Goal: Transaction & Acquisition: Obtain resource

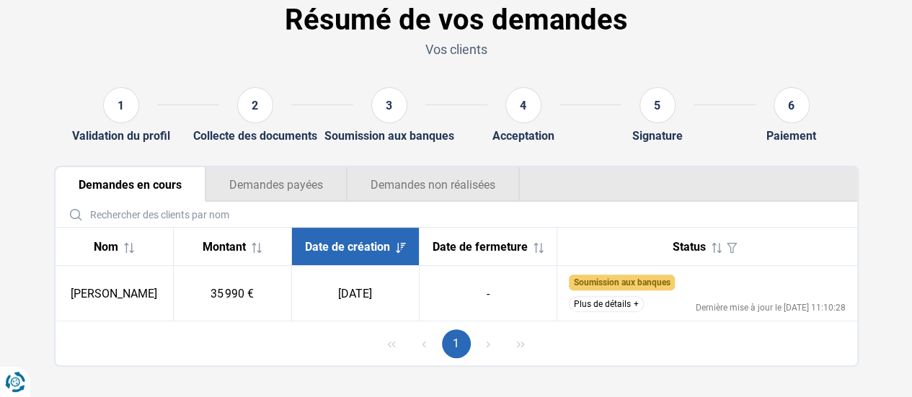
scroll to position [90, 0]
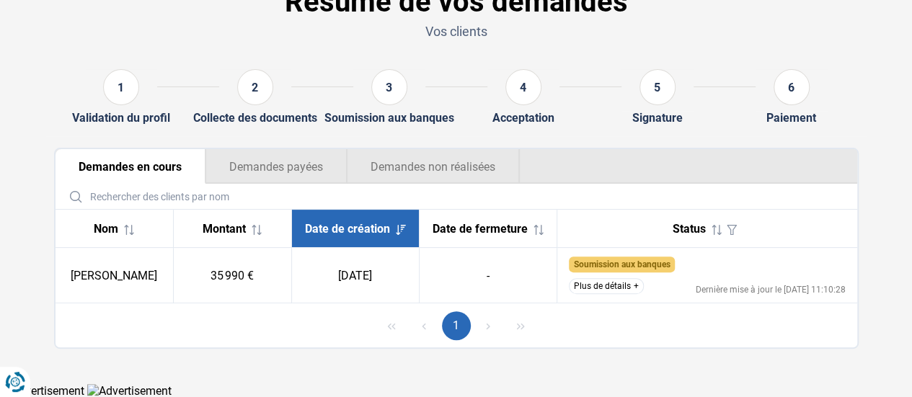
click at [606, 287] on button "Plus de détails" at bounding box center [606, 286] width 75 height 16
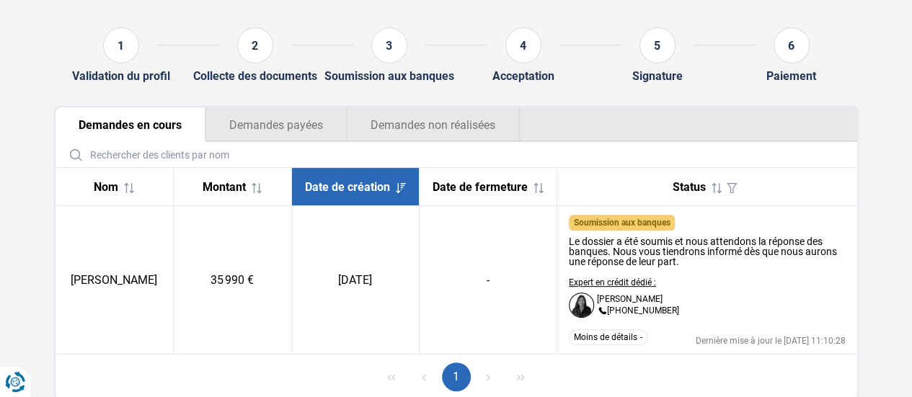
scroll to position [162, 0]
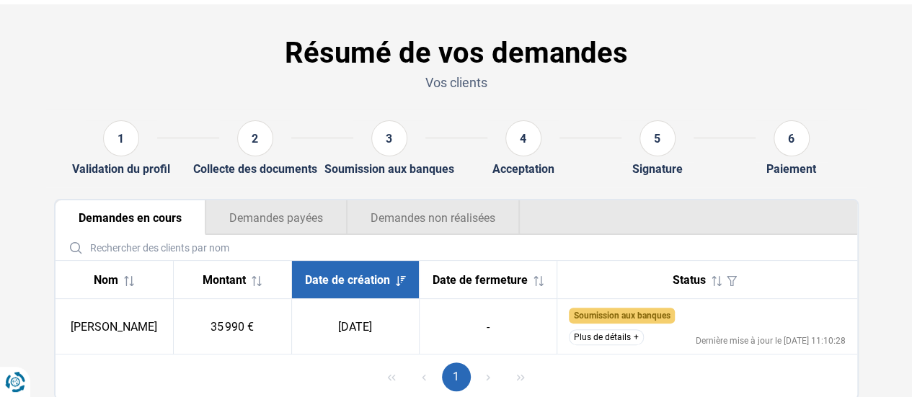
scroll to position [90, 0]
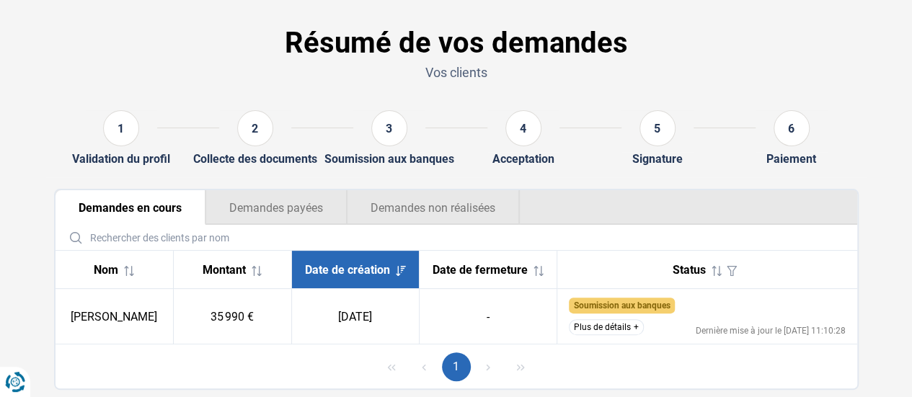
scroll to position [90, 0]
